Goal: Check status: Check status

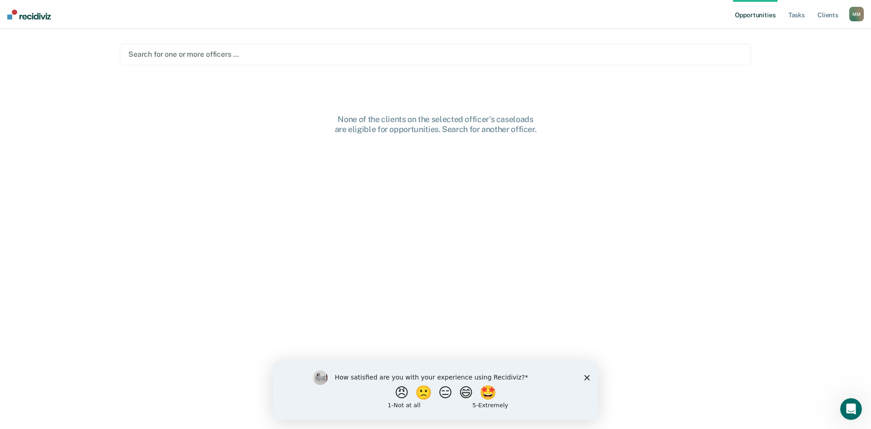
click at [580, 376] on div "How satisfied are you with your experience using Recidiviz? 😠 🙁 😑 😄 🤩 1 - Not a…" at bounding box center [435, 390] width 325 height 59
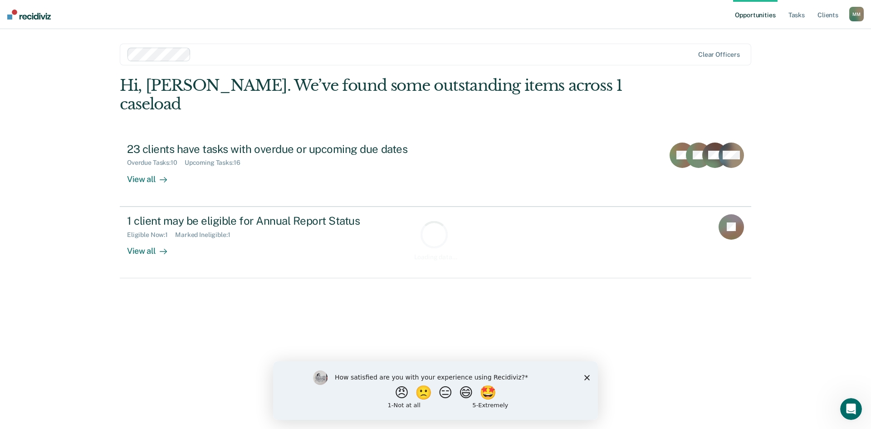
click at [581, 377] on div "How satisfied are you with your experience using Recidiviz? 😠 🙁 😑 😄 🤩 1 - Not a…" at bounding box center [435, 390] width 325 height 59
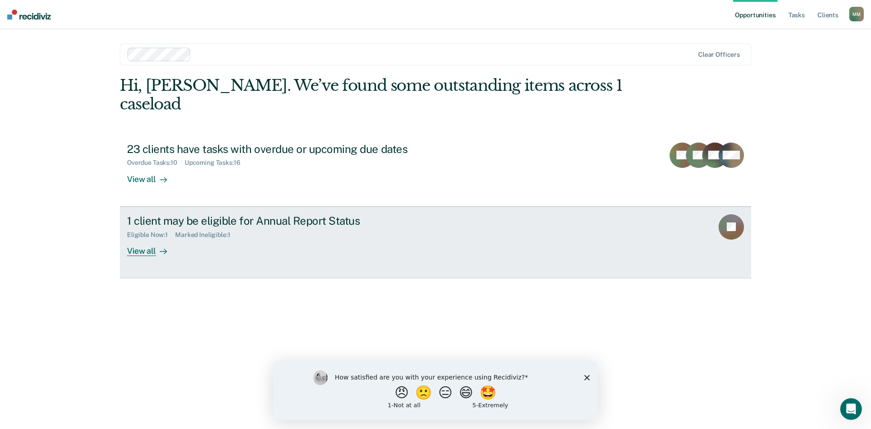
click at [163, 245] on div at bounding box center [161, 250] width 11 height 10
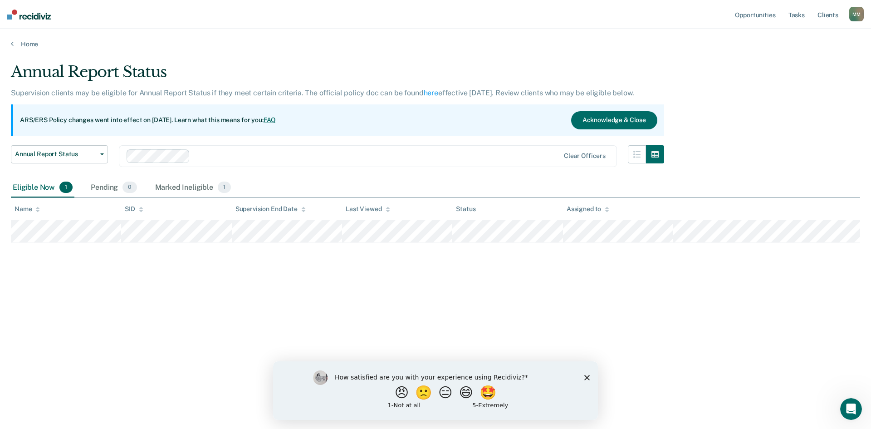
click at [585, 378] on icon "Close survey" at bounding box center [586, 376] width 5 height 5
